Goal: Transaction & Acquisition: Purchase product/service

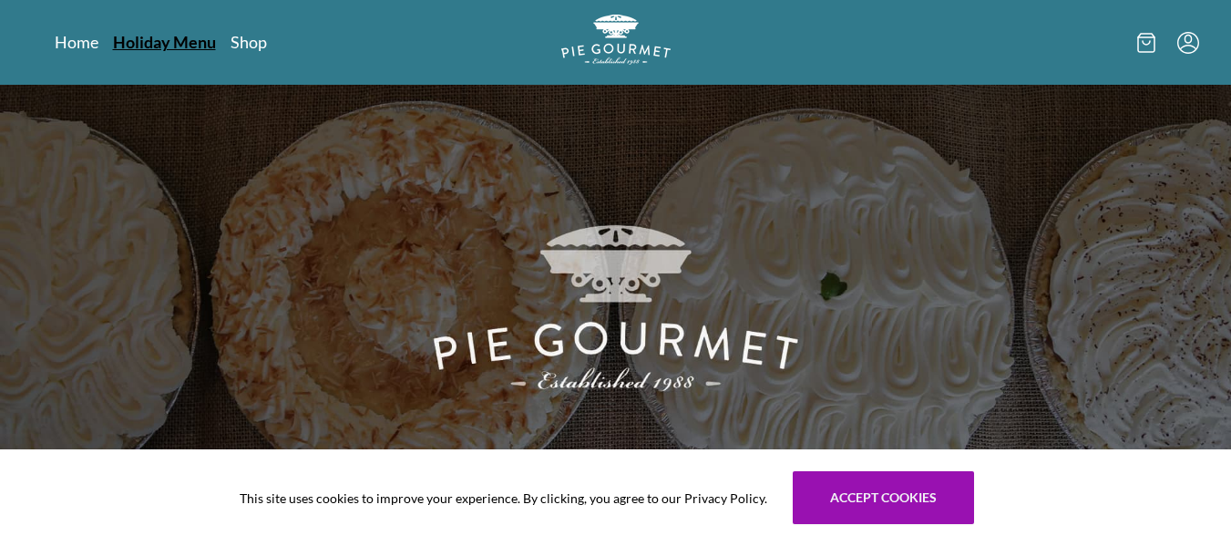
click at [167, 46] on link "Holiday Menu" at bounding box center [164, 42] width 103 height 22
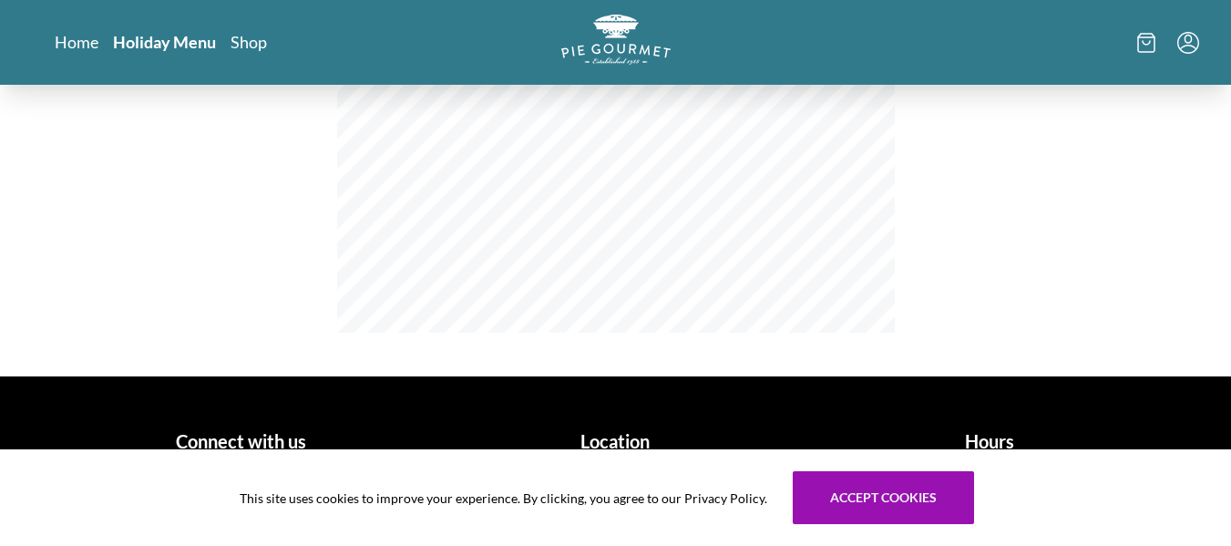
scroll to position [535, 0]
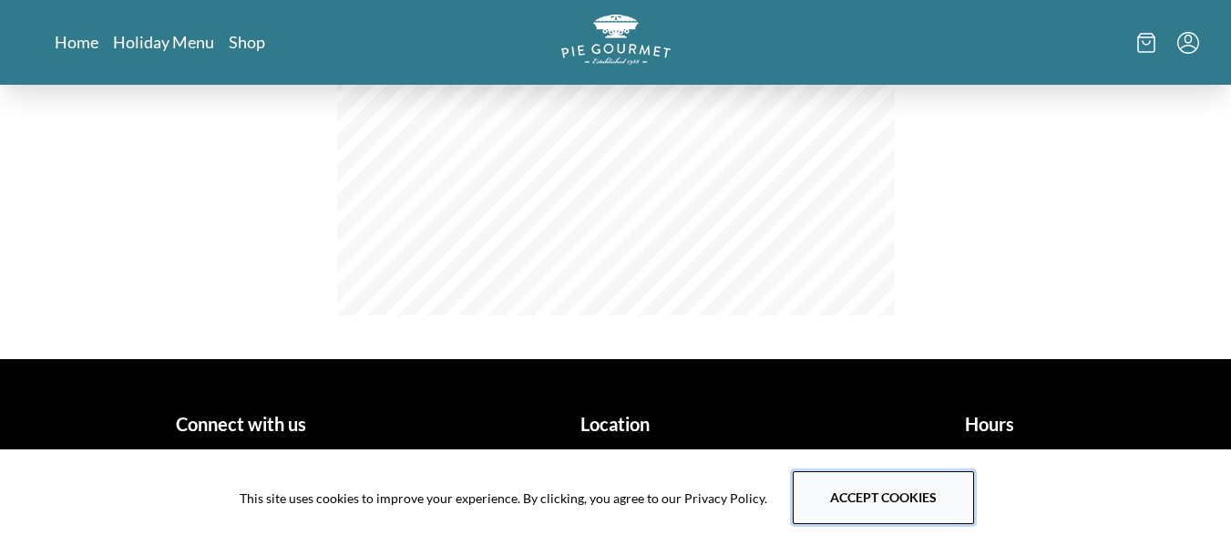
click at [877, 500] on button "Accept cookies" at bounding box center [883, 497] width 181 height 53
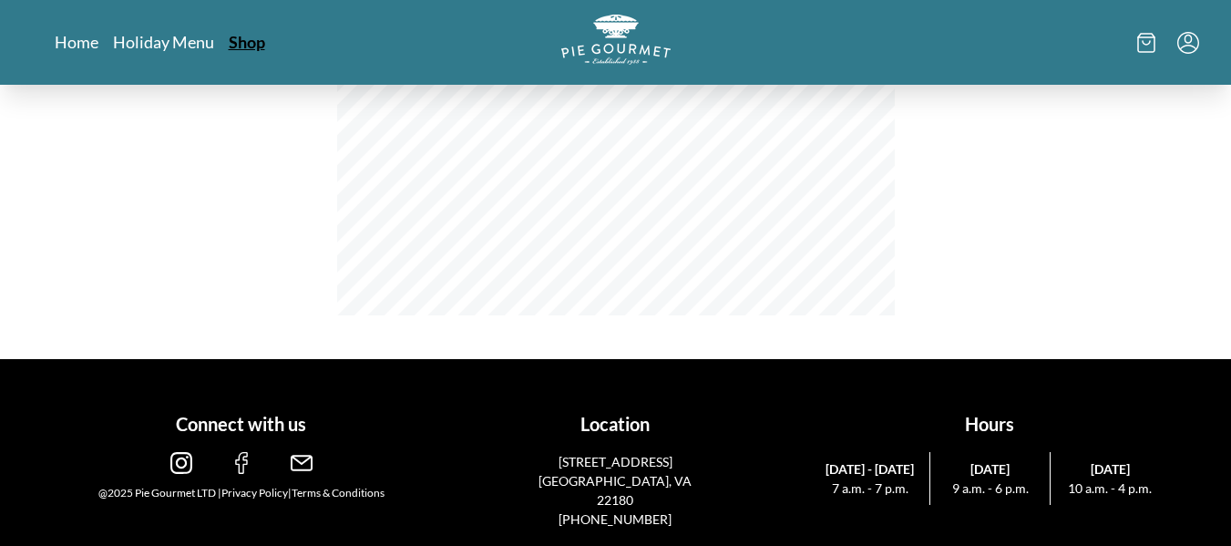
click at [238, 43] on link "Shop" at bounding box center [247, 42] width 36 height 22
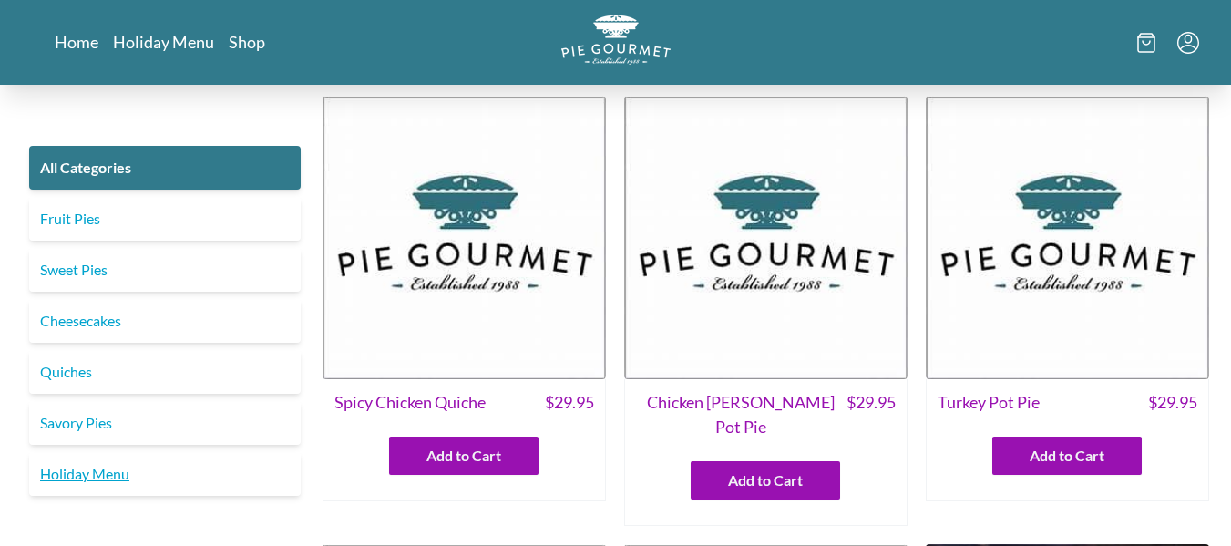
click at [67, 476] on link "Holiday Menu" at bounding box center [165, 474] width 272 height 44
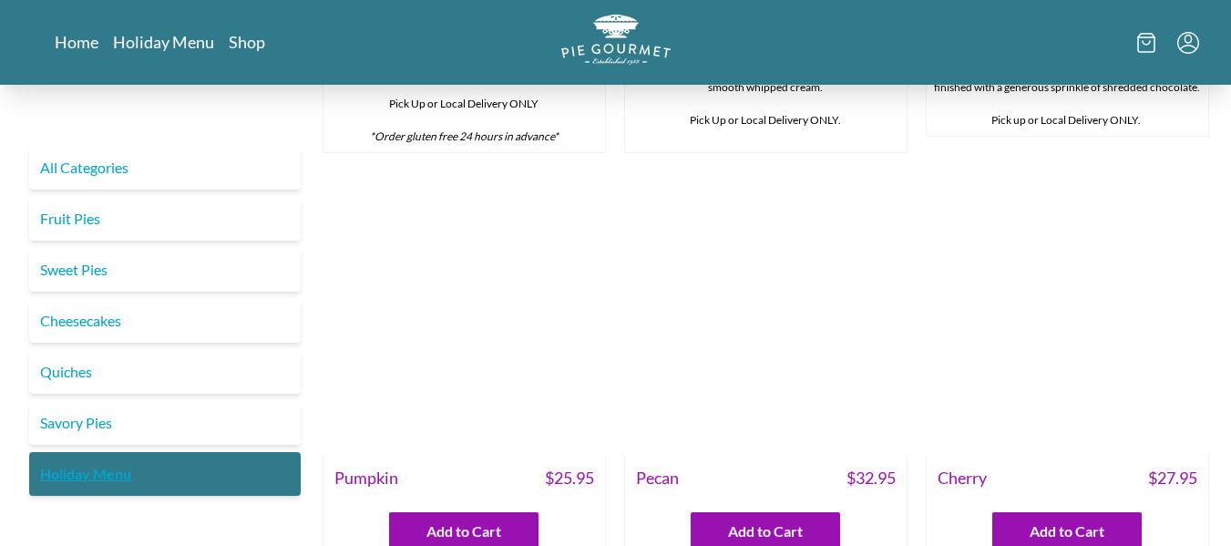
scroll to position [1644, 0]
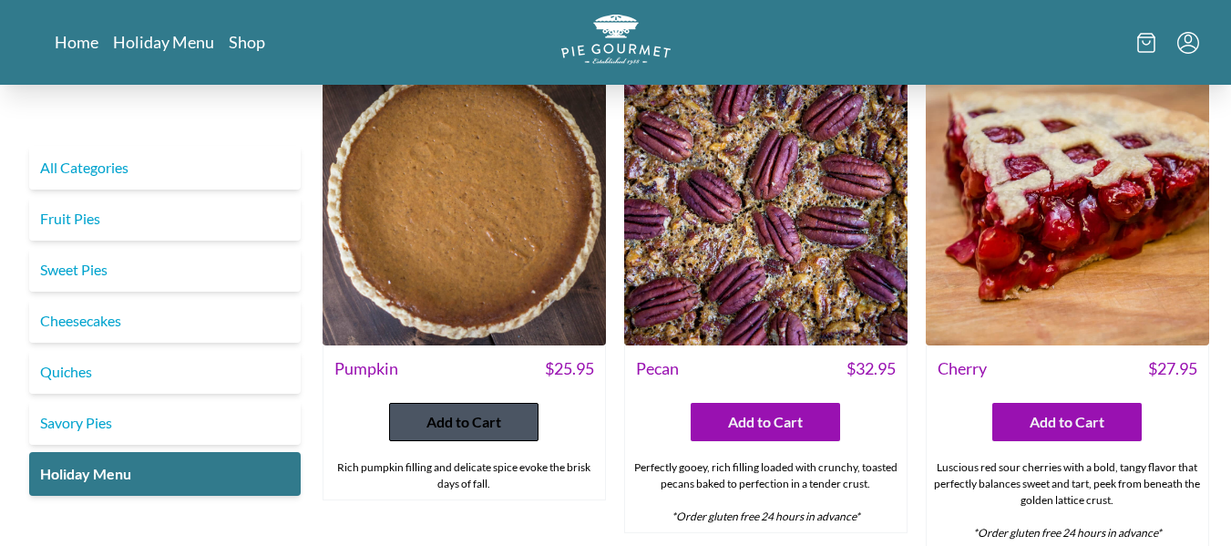
click at [503, 441] on button "Add to Cart" at bounding box center [463, 422] width 149 height 38
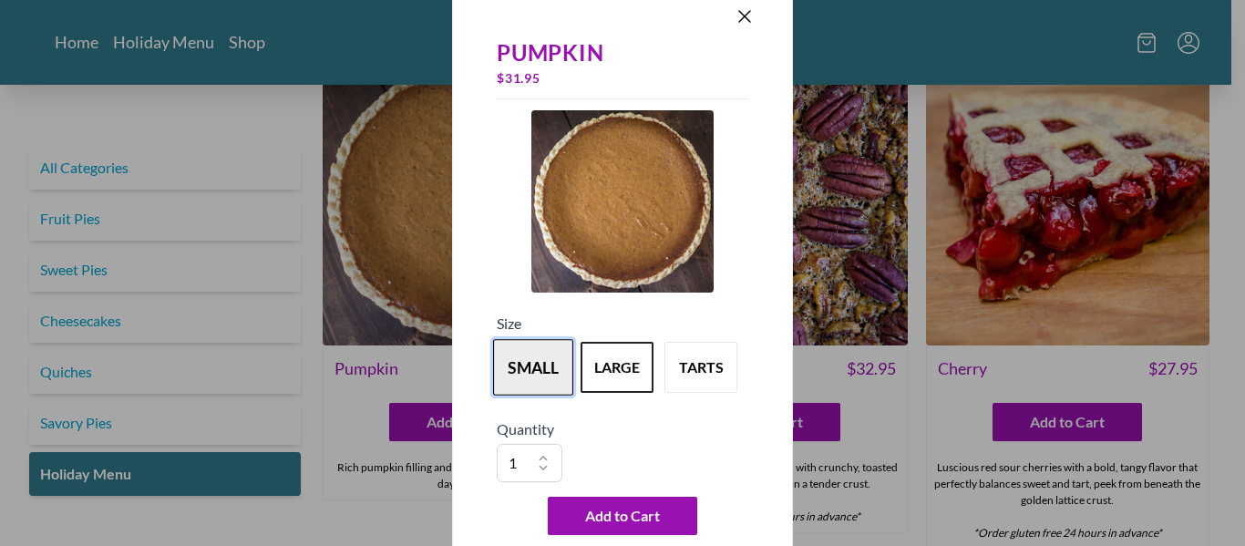
click at [544, 364] on button "small" at bounding box center [533, 367] width 80 height 56
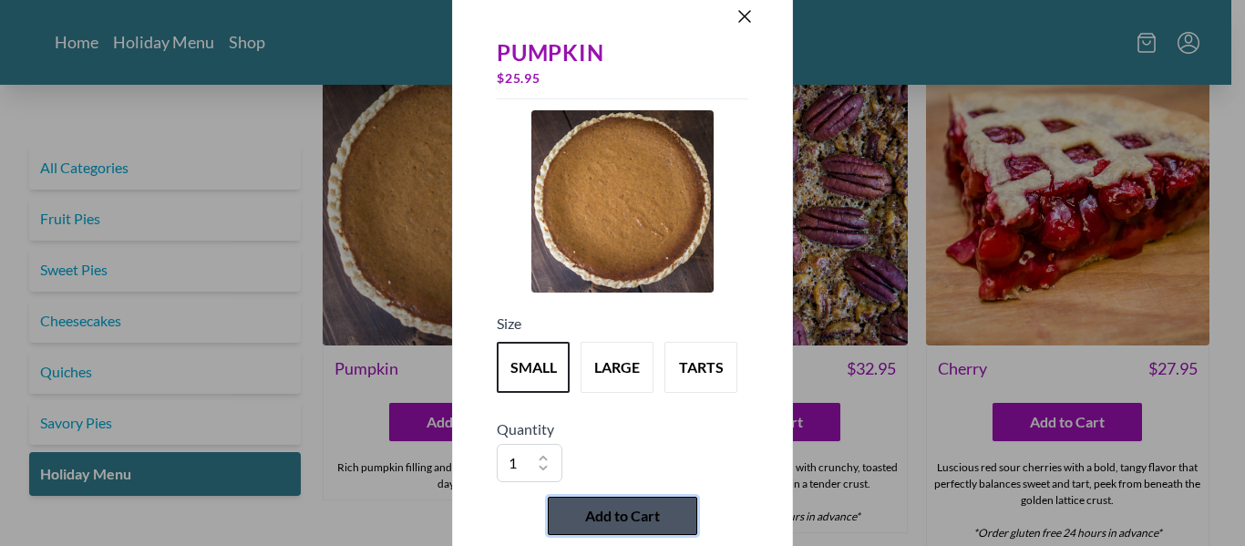
click at [658, 509] on span "Add to Cart" at bounding box center [622, 516] width 75 height 22
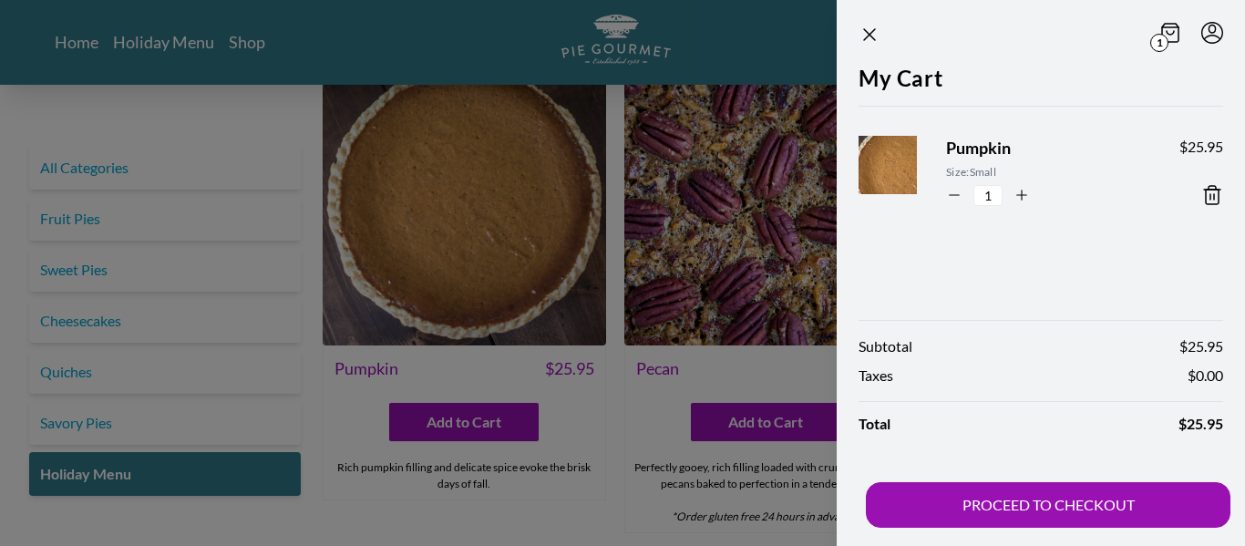
click at [627, 439] on div at bounding box center [622, 273] width 1245 height 546
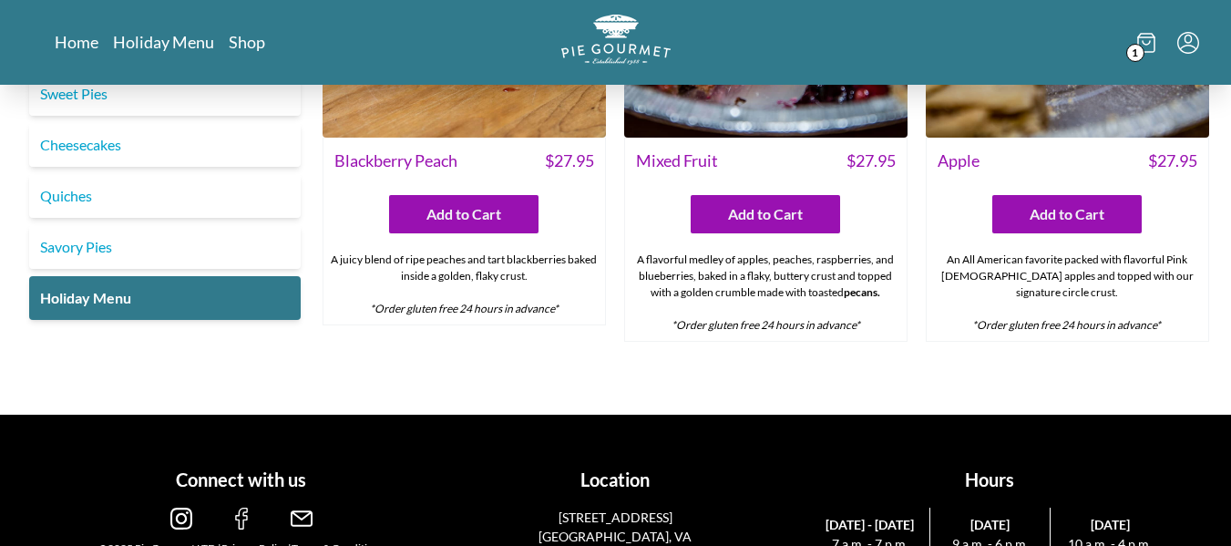
scroll to position [2373, 0]
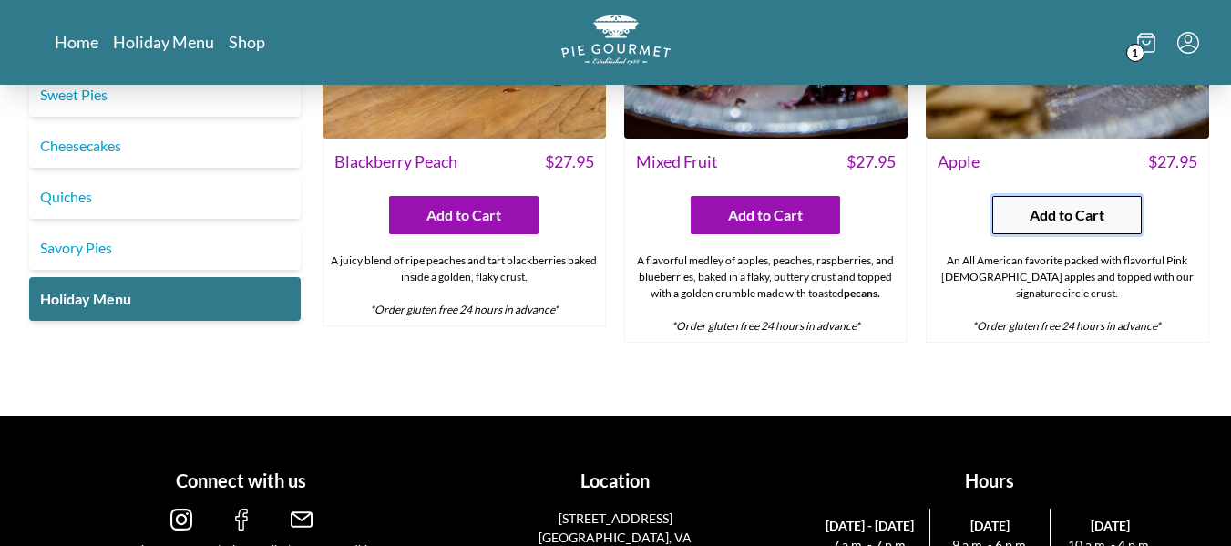
click at [1095, 219] on button "Add to Cart" at bounding box center [1066, 215] width 149 height 38
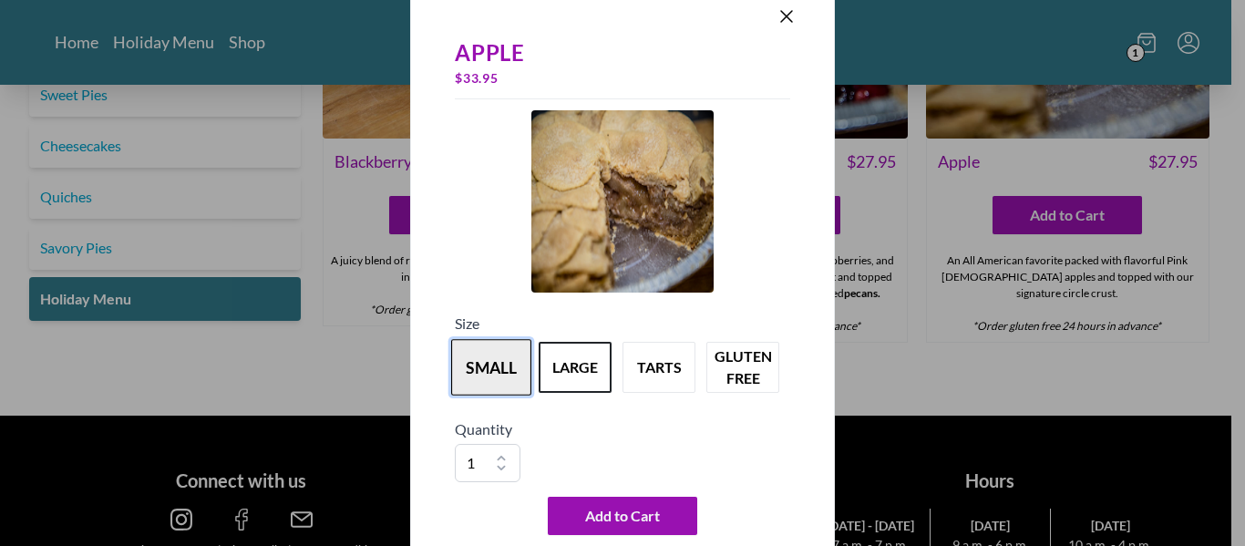
click at [494, 354] on button "small" at bounding box center [491, 367] width 80 height 56
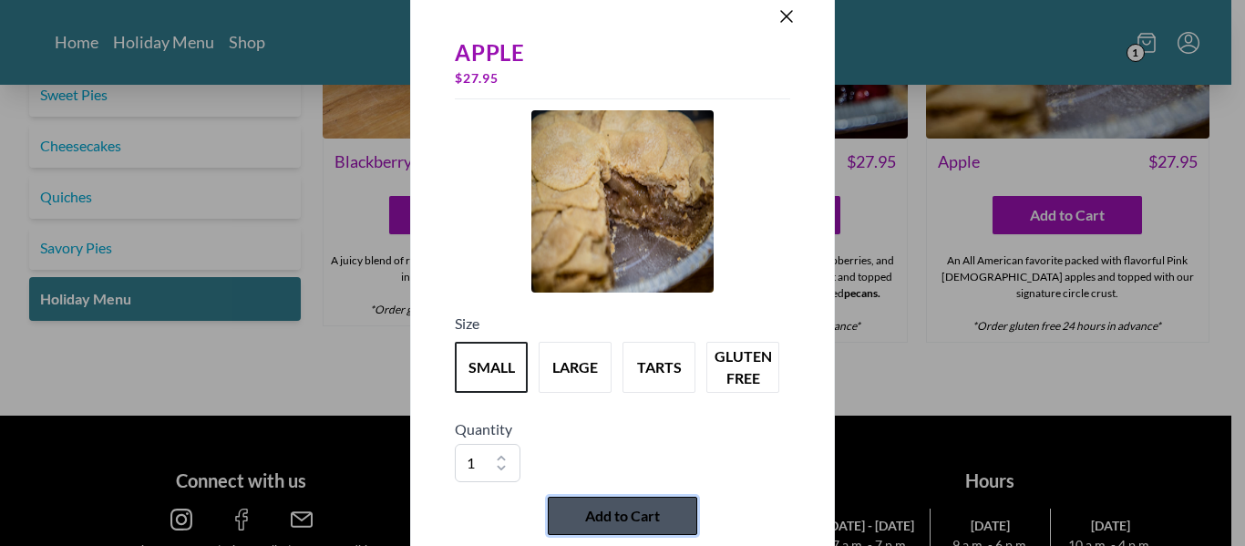
click at [611, 505] on span "Add to Cart" at bounding box center [622, 516] width 75 height 22
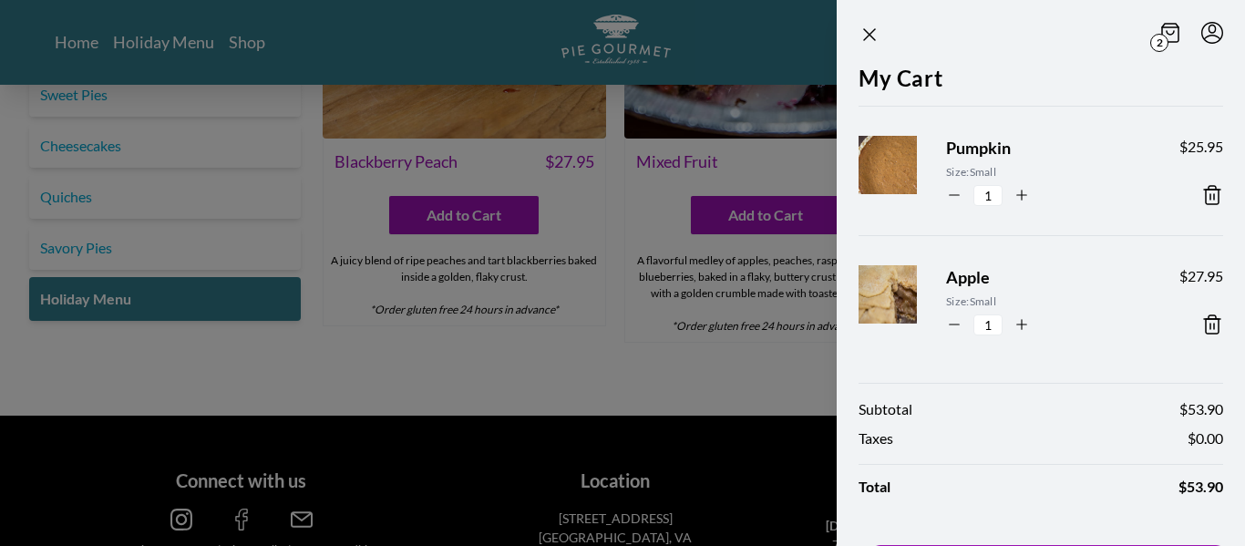
click at [1150, 35] on span "2" at bounding box center [1159, 43] width 18 height 18
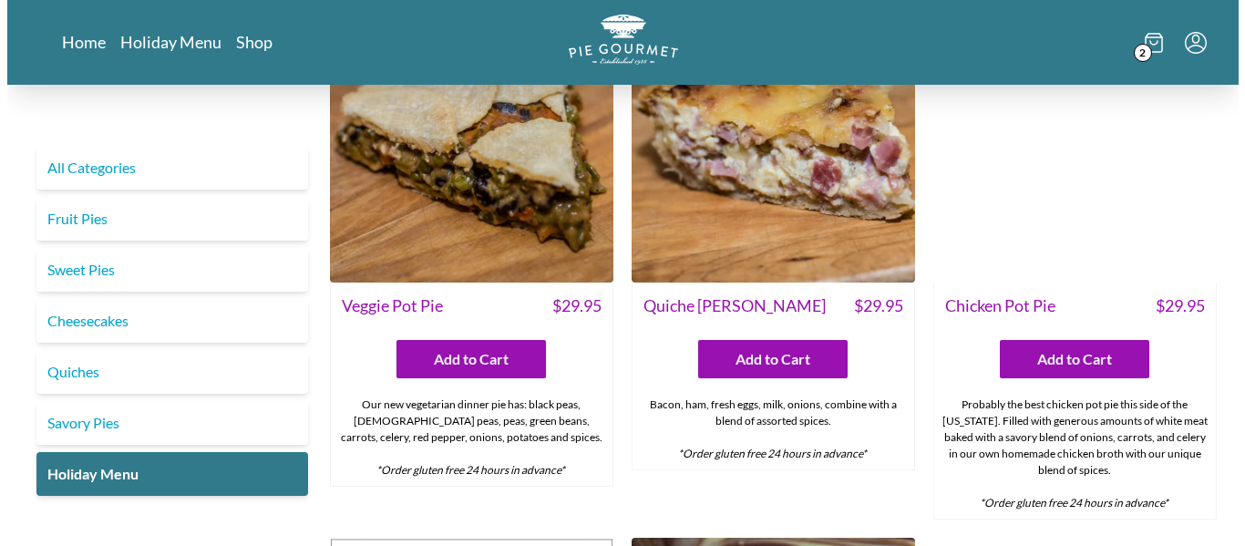
scroll to position [0, 0]
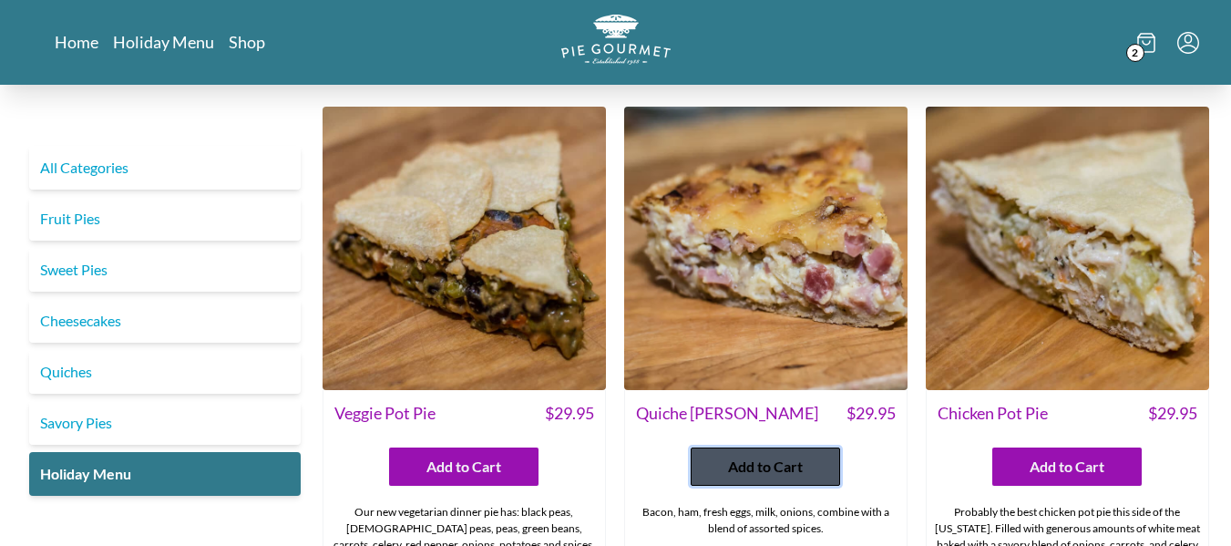
click at [762, 450] on button "Add to Cart" at bounding box center [765, 466] width 149 height 38
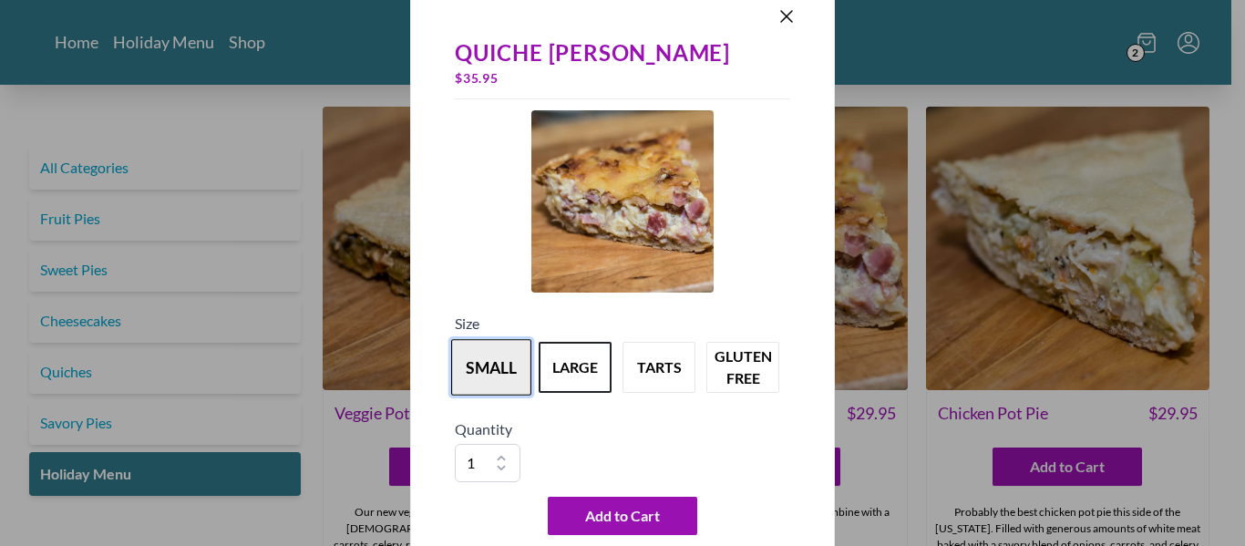
click at [487, 361] on button "small" at bounding box center [491, 367] width 80 height 56
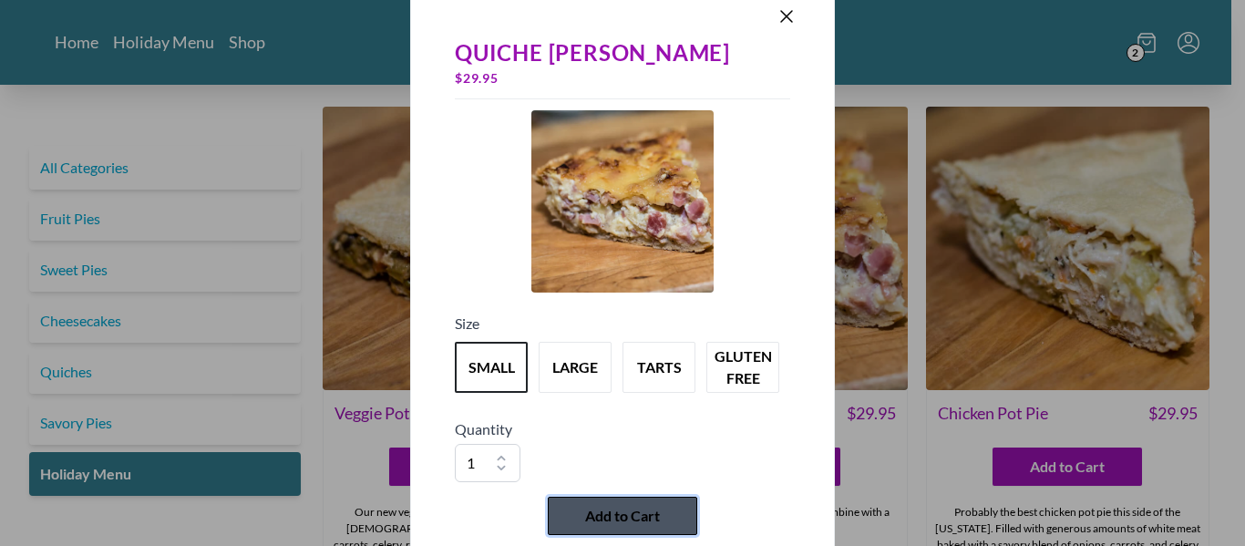
click at [616, 500] on button "Add to Cart" at bounding box center [622, 516] width 149 height 38
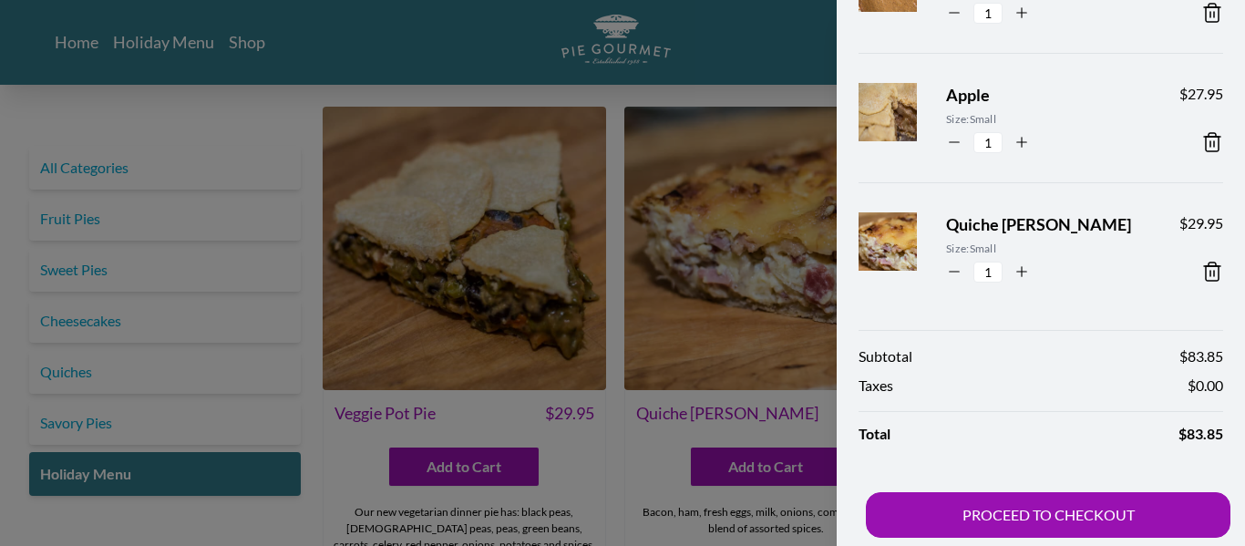
scroll to position [192, 0]
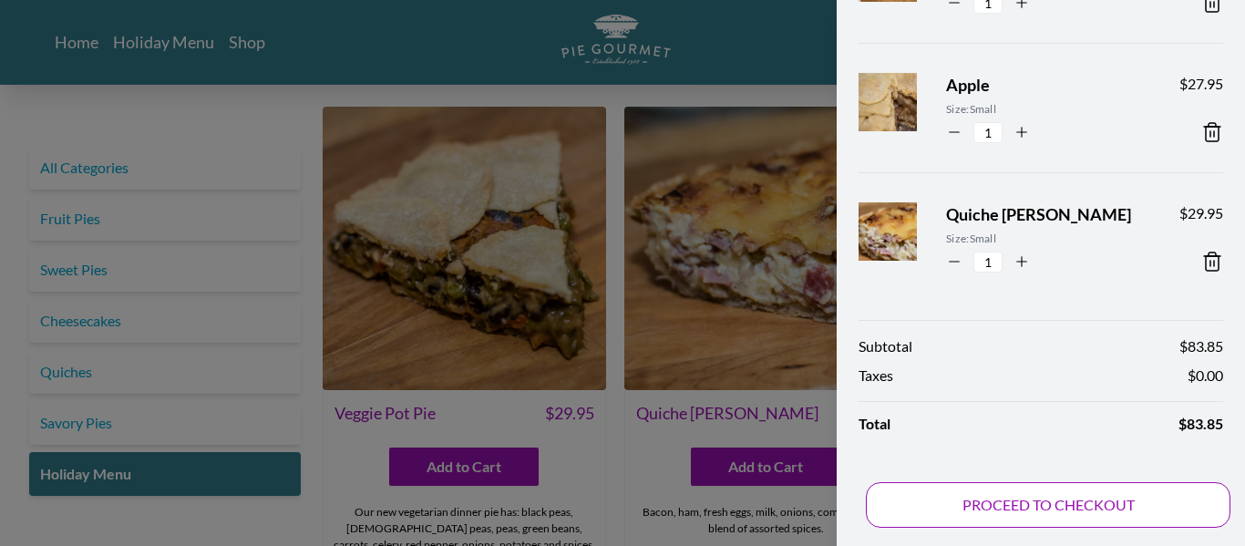
click at [987, 488] on button "PROCEED TO CHECKOUT" at bounding box center [1048, 505] width 364 height 46
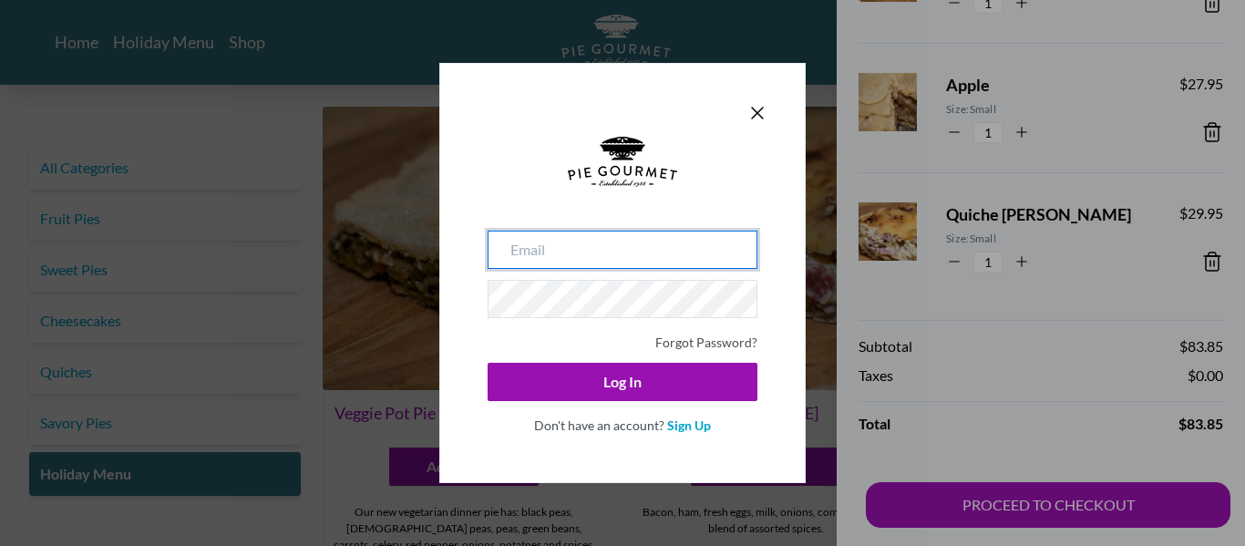
click at [649, 241] on input "email" at bounding box center [622, 250] width 270 height 38
type input "[EMAIL_ADDRESS][DOMAIN_NAME]"
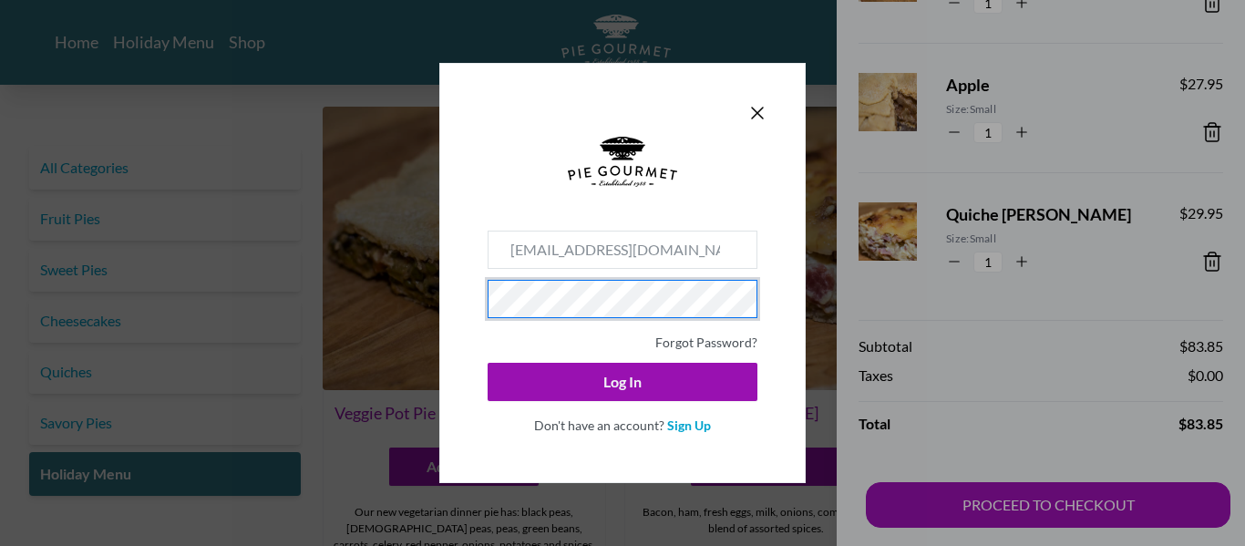
click at [487, 363] on button "Log In" at bounding box center [622, 382] width 270 height 38
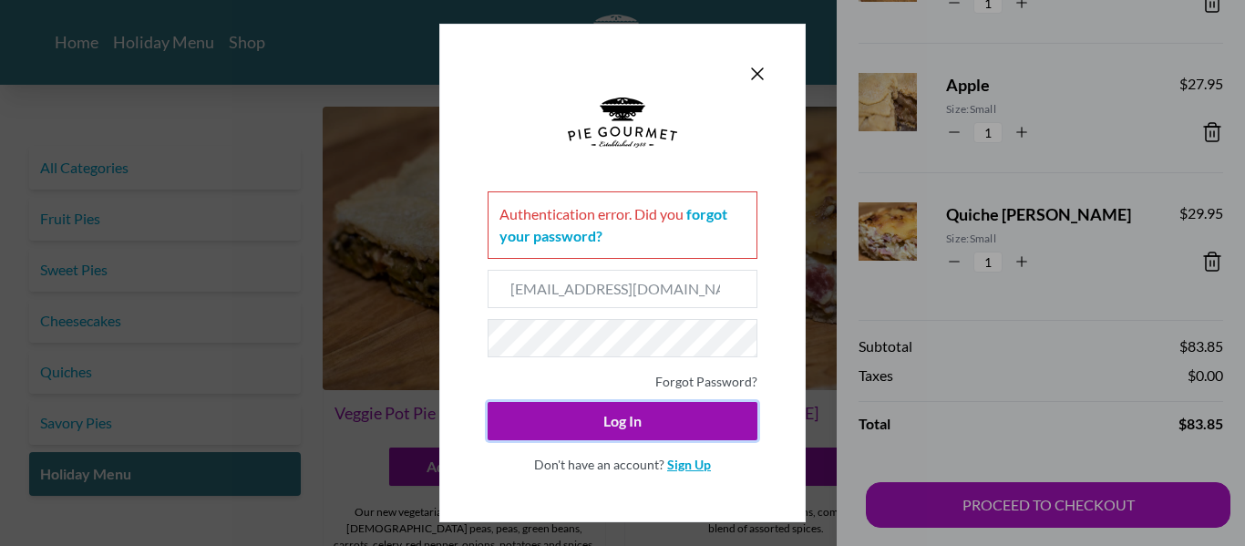
click at [679, 462] on link "Sign Up" at bounding box center [689, 464] width 44 height 15
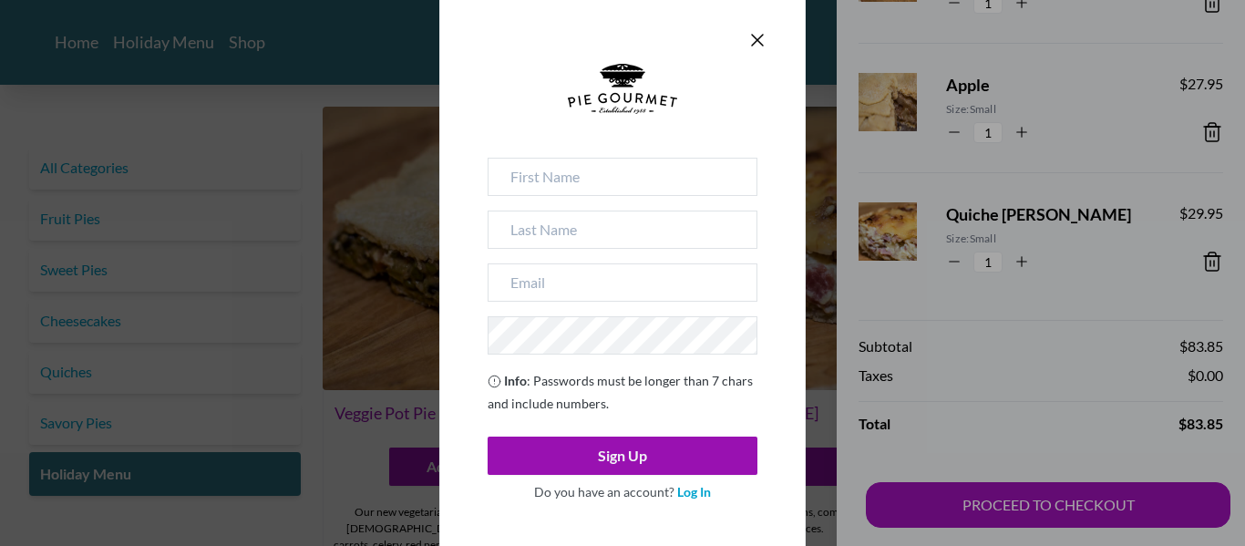
click at [568, 201] on div "Info : Passwords must be longer than 7 chars and include numbers. Sign Up Do yo…" at bounding box center [622, 333] width 270 height 351
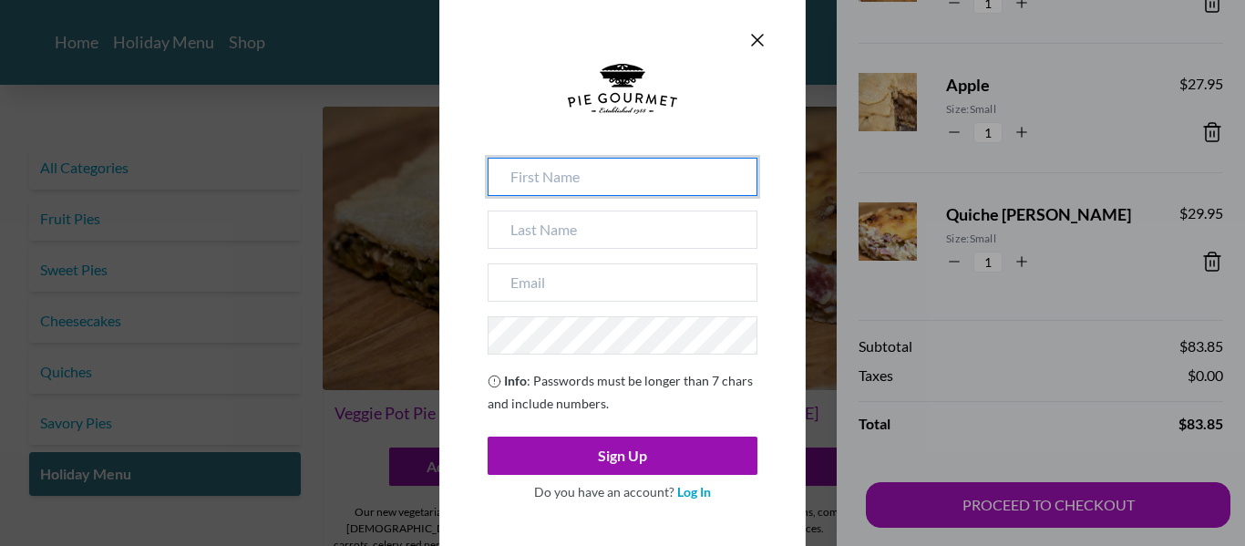
click at [555, 179] on input at bounding box center [622, 177] width 270 height 38
type input "[PERSON_NAME]"
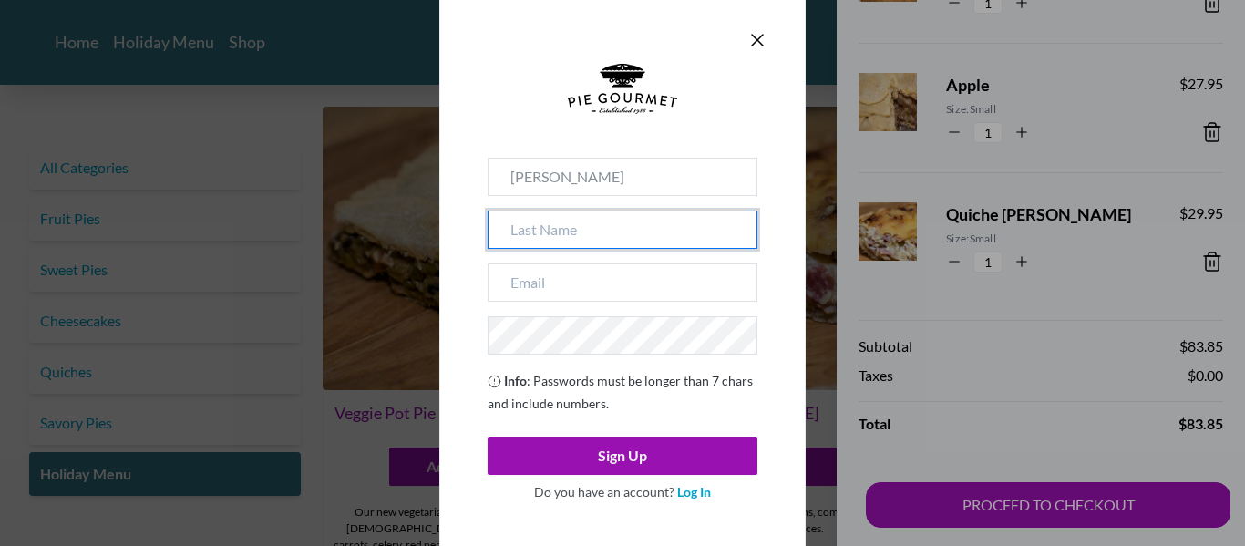
type input "[PERSON_NAME]"
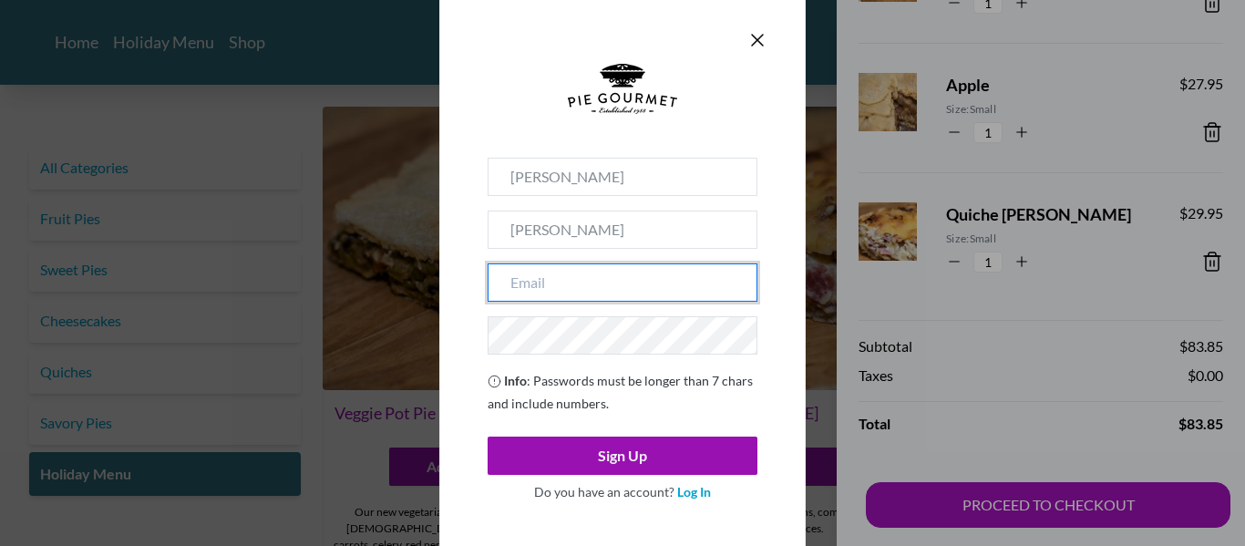
type input "[EMAIL_ADDRESS][DOMAIN_NAME]"
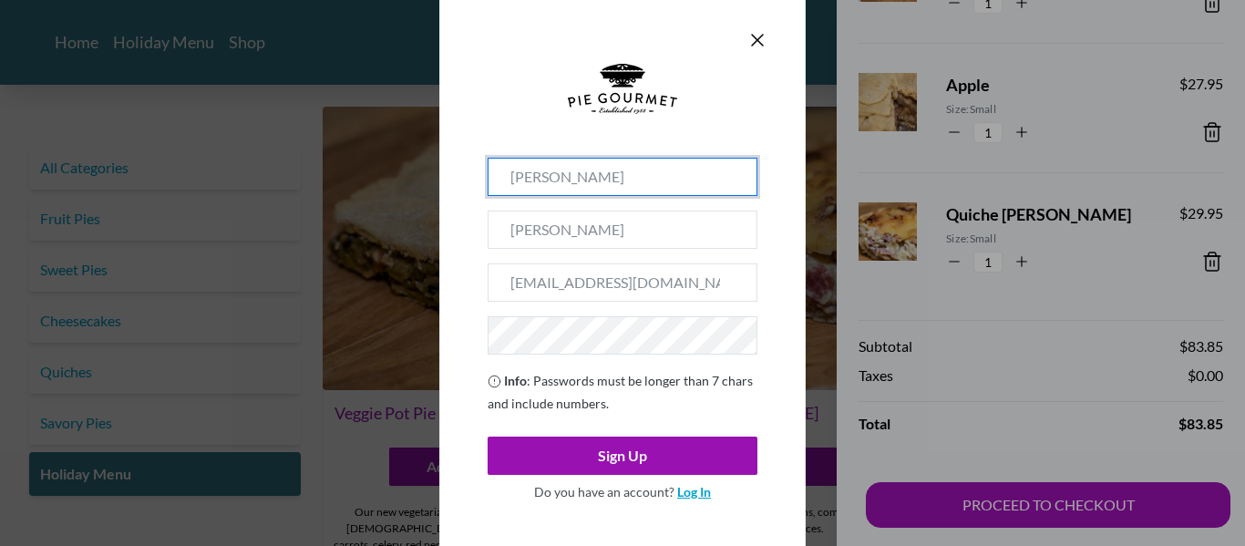
click at [700, 490] on link "Log In" at bounding box center [694, 491] width 34 height 15
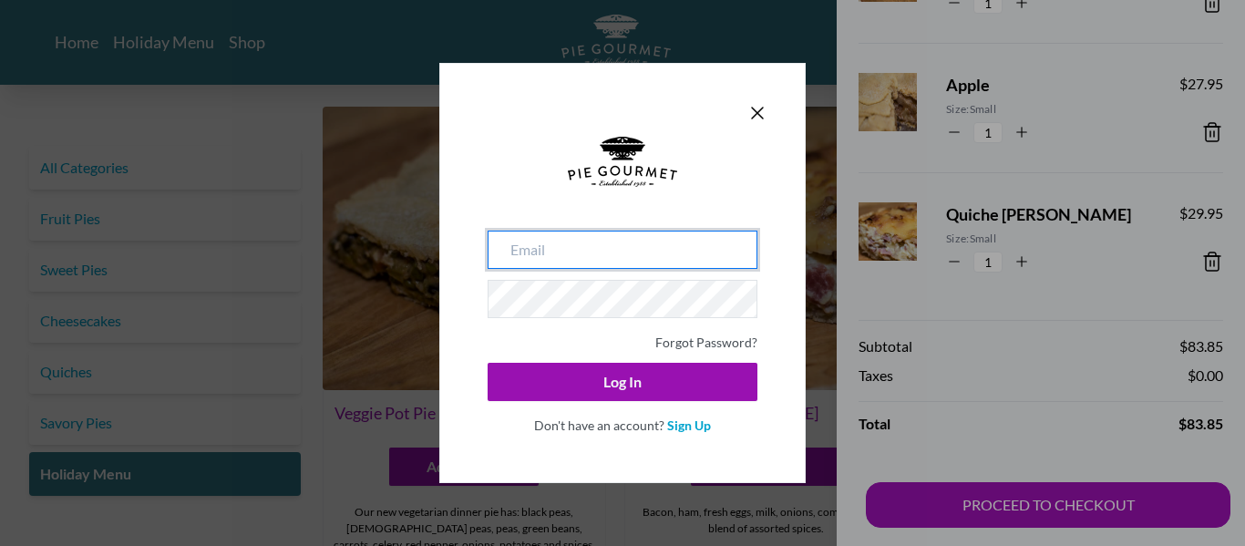
click at [642, 259] on input "email" at bounding box center [622, 250] width 270 height 38
type input "[EMAIL_ADDRESS][DOMAIN_NAME]"
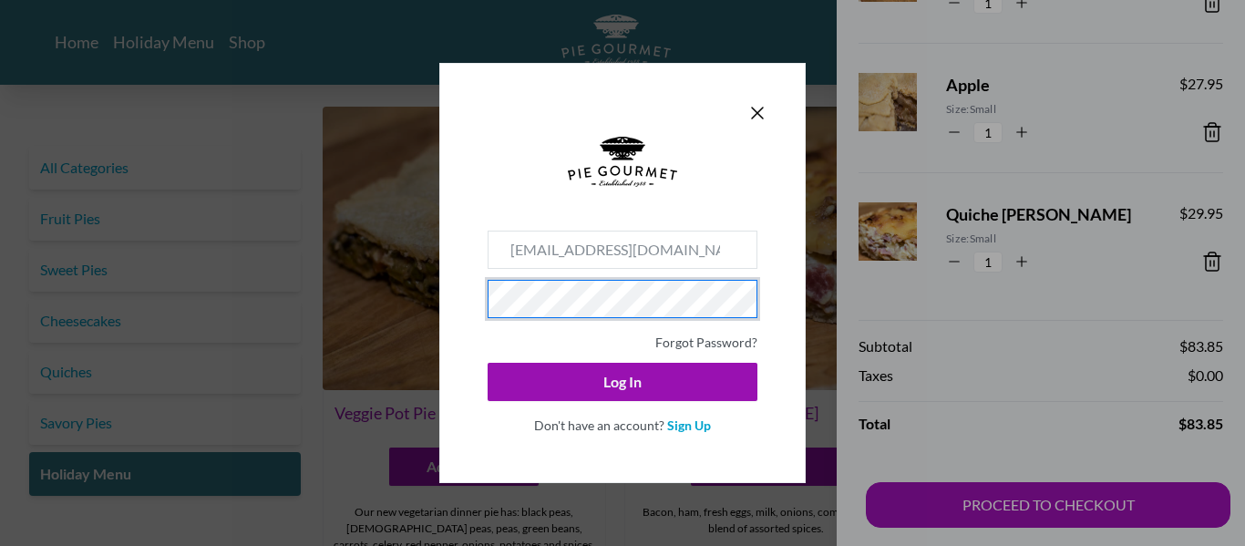
click at [487, 363] on button "Log In" at bounding box center [622, 382] width 270 height 38
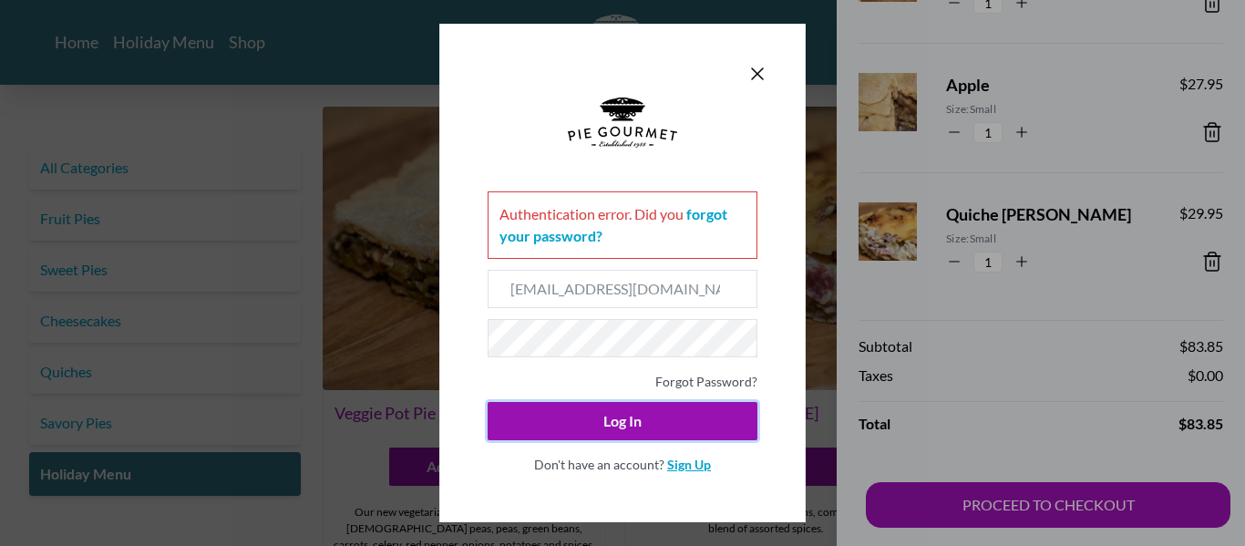
click at [689, 466] on link "Sign Up" at bounding box center [689, 464] width 44 height 15
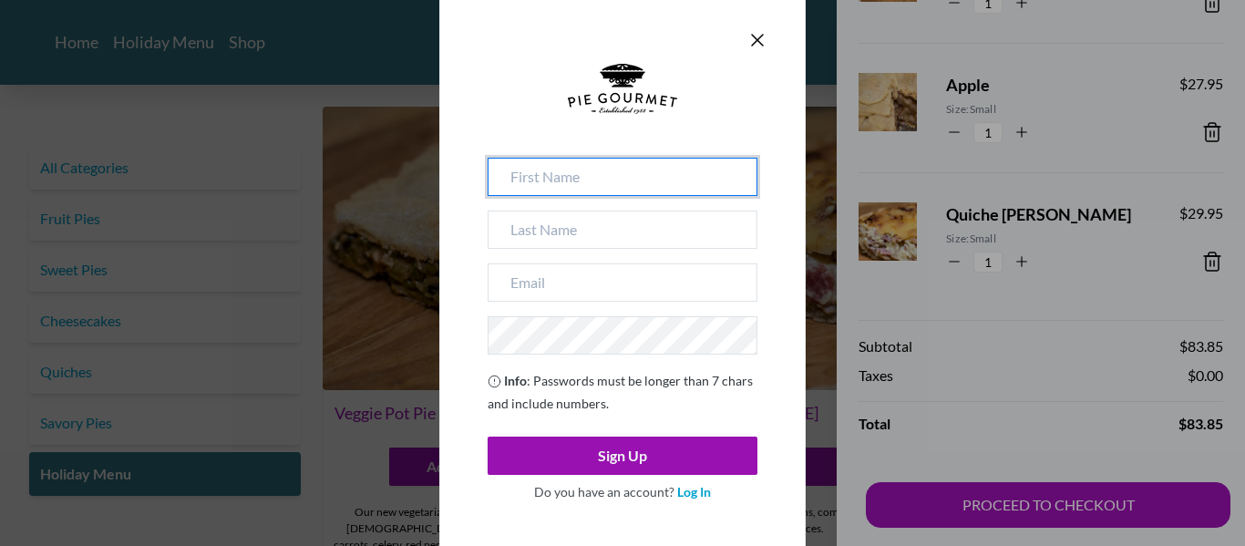
click at [557, 179] on input at bounding box center [622, 177] width 270 height 38
type input "[PERSON_NAME]"
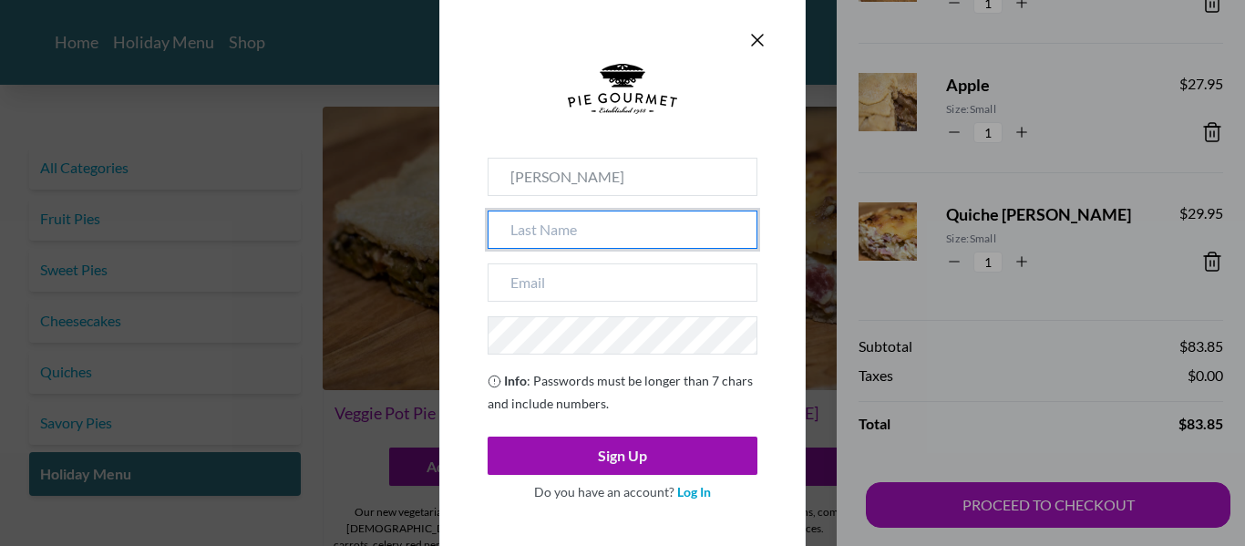
type input "[PERSON_NAME]"
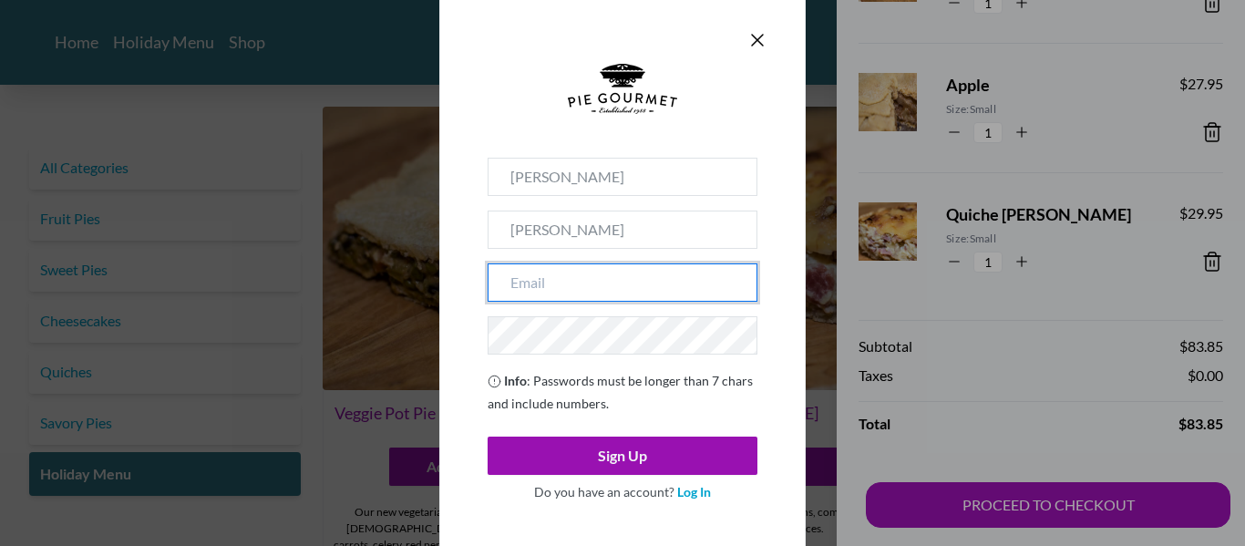
type input "[EMAIL_ADDRESS][DOMAIN_NAME]"
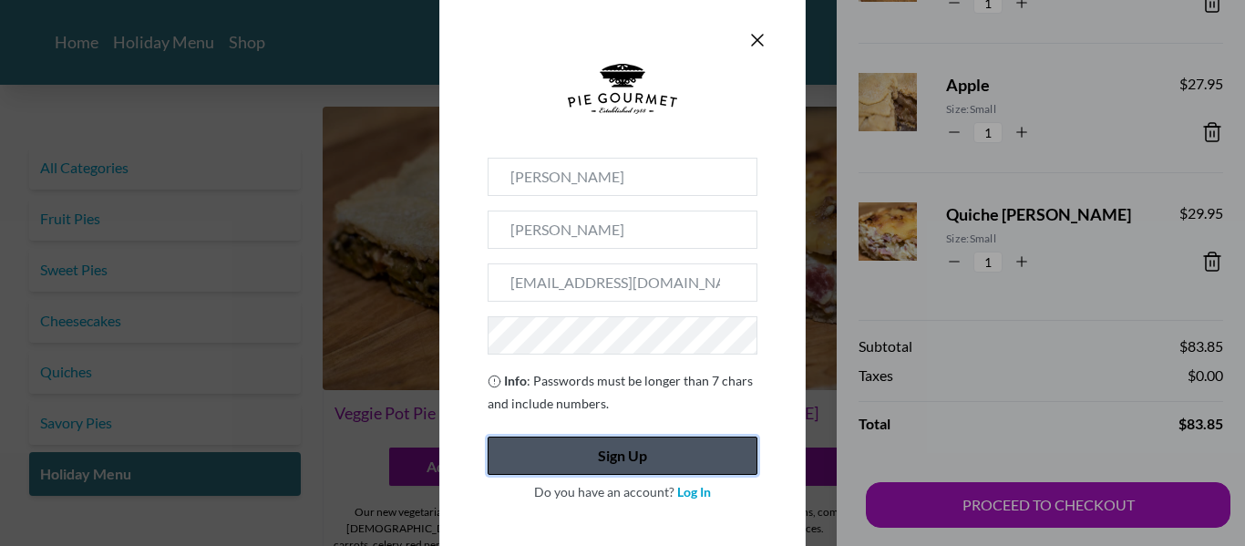
click at [654, 444] on button "Sign Up" at bounding box center [622, 455] width 270 height 38
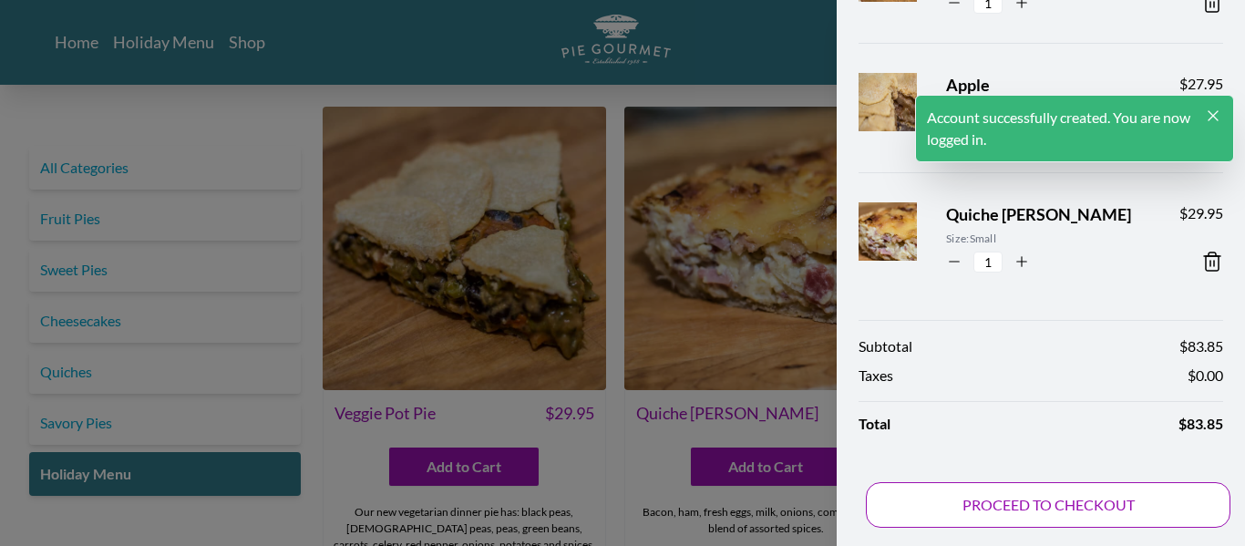
click at [932, 505] on button "PROCEED TO CHECKOUT" at bounding box center [1048, 505] width 364 height 46
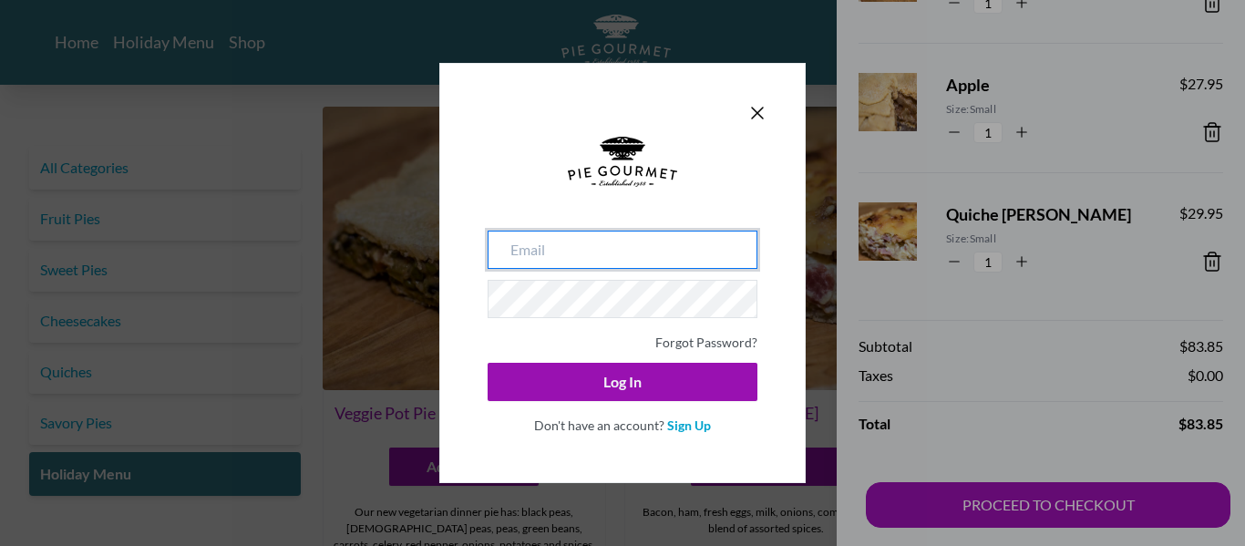
click at [538, 250] on input "email" at bounding box center [622, 250] width 270 height 38
type input "[EMAIL_ADDRESS][DOMAIN_NAME]"
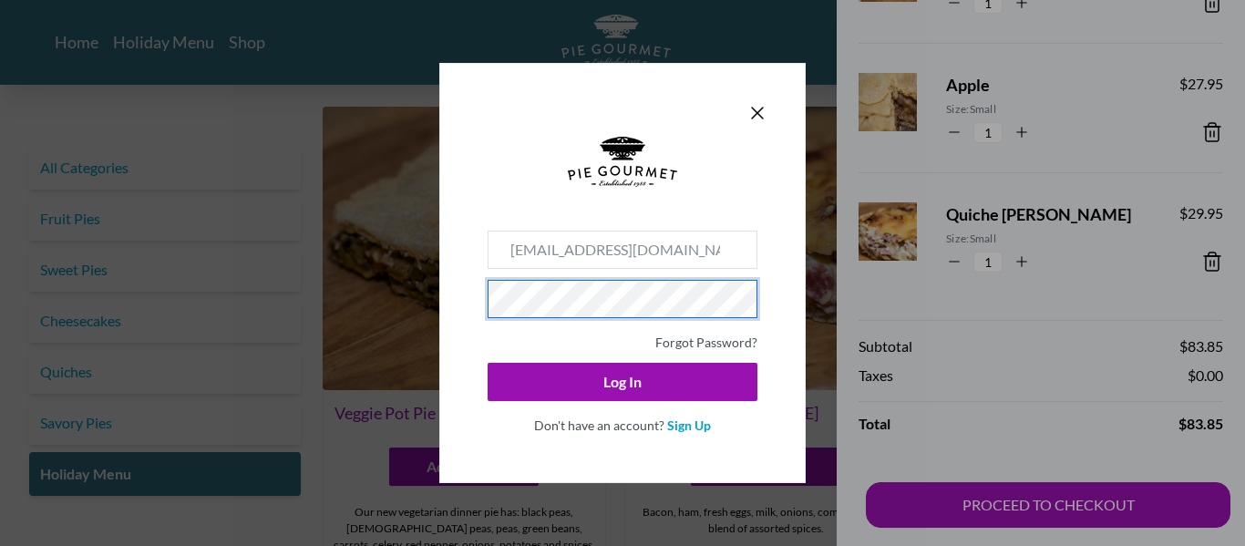
click at [487, 363] on button "Log In" at bounding box center [622, 382] width 270 height 38
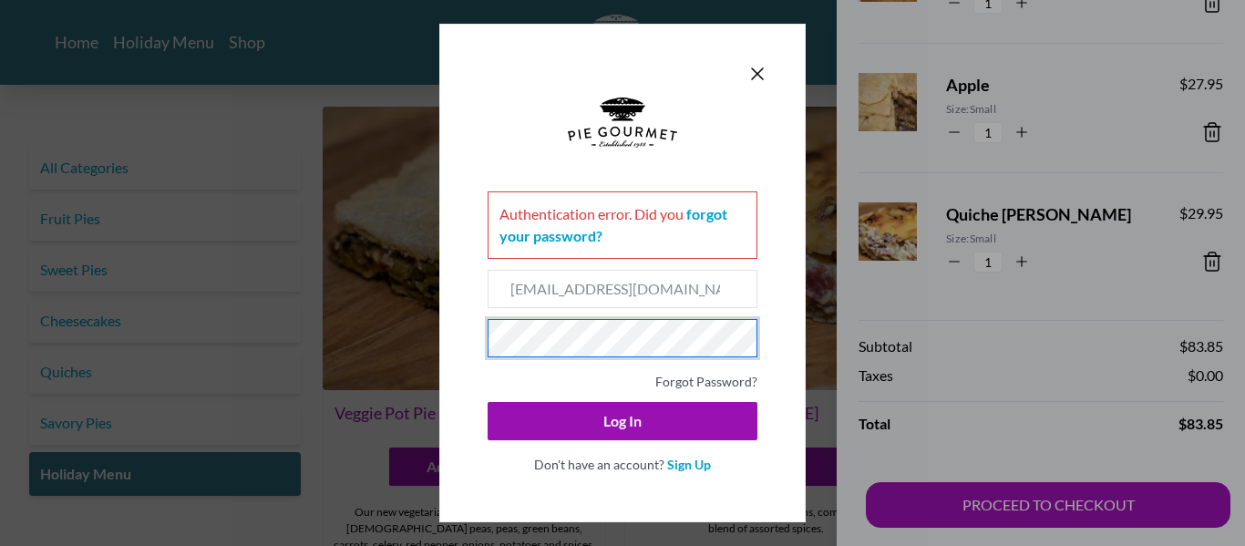
click at [487, 402] on button "Log In" at bounding box center [622, 421] width 270 height 38
click at [759, 70] on icon "Close panel" at bounding box center [757, 74] width 22 height 22
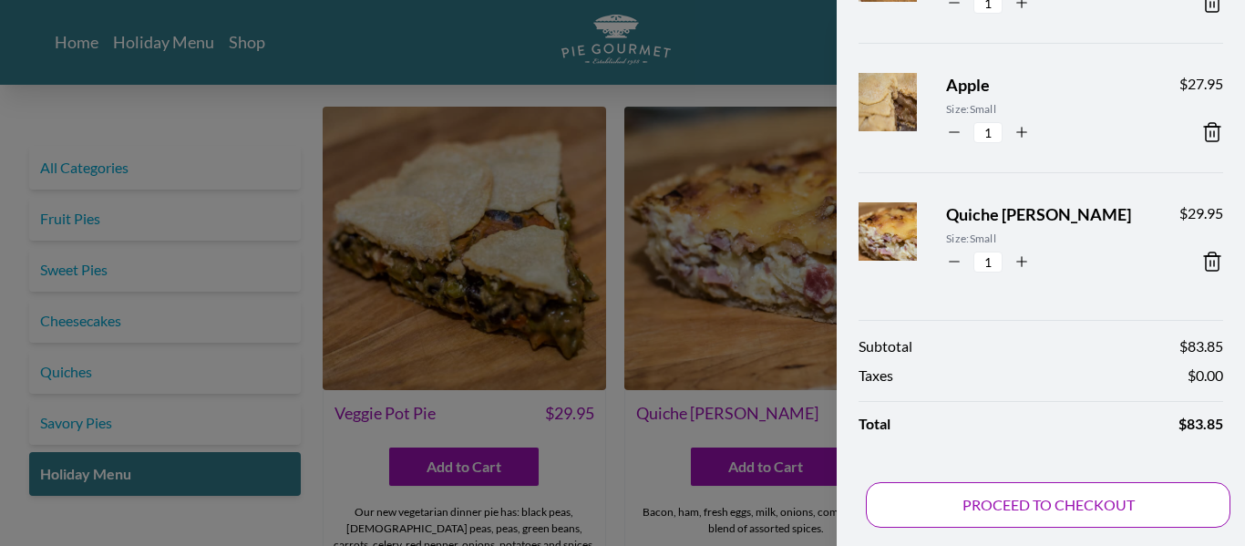
click at [988, 507] on button "PROCEED TO CHECKOUT" at bounding box center [1048, 505] width 364 height 46
